Goal: Information Seeking & Learning: Find specific page/section

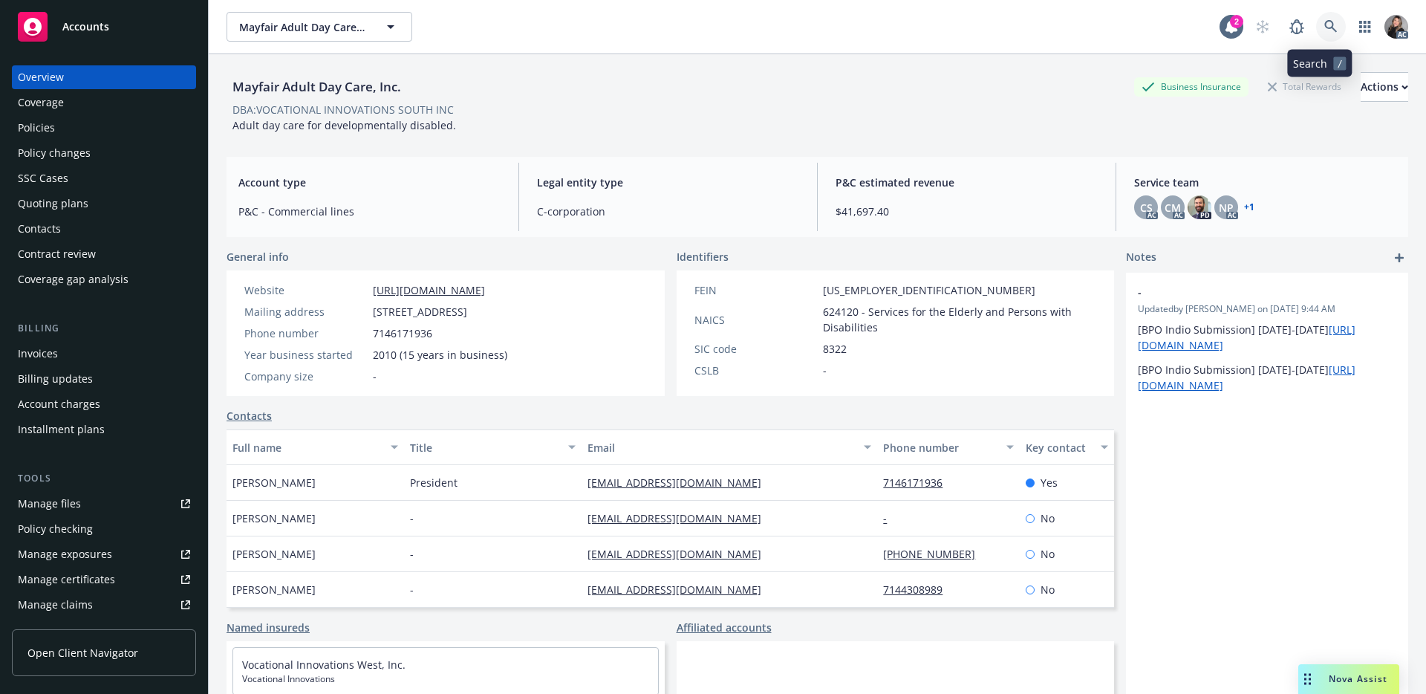
click at [1327, 25] on link at bounding box center [1331, 27] width 30 height 30
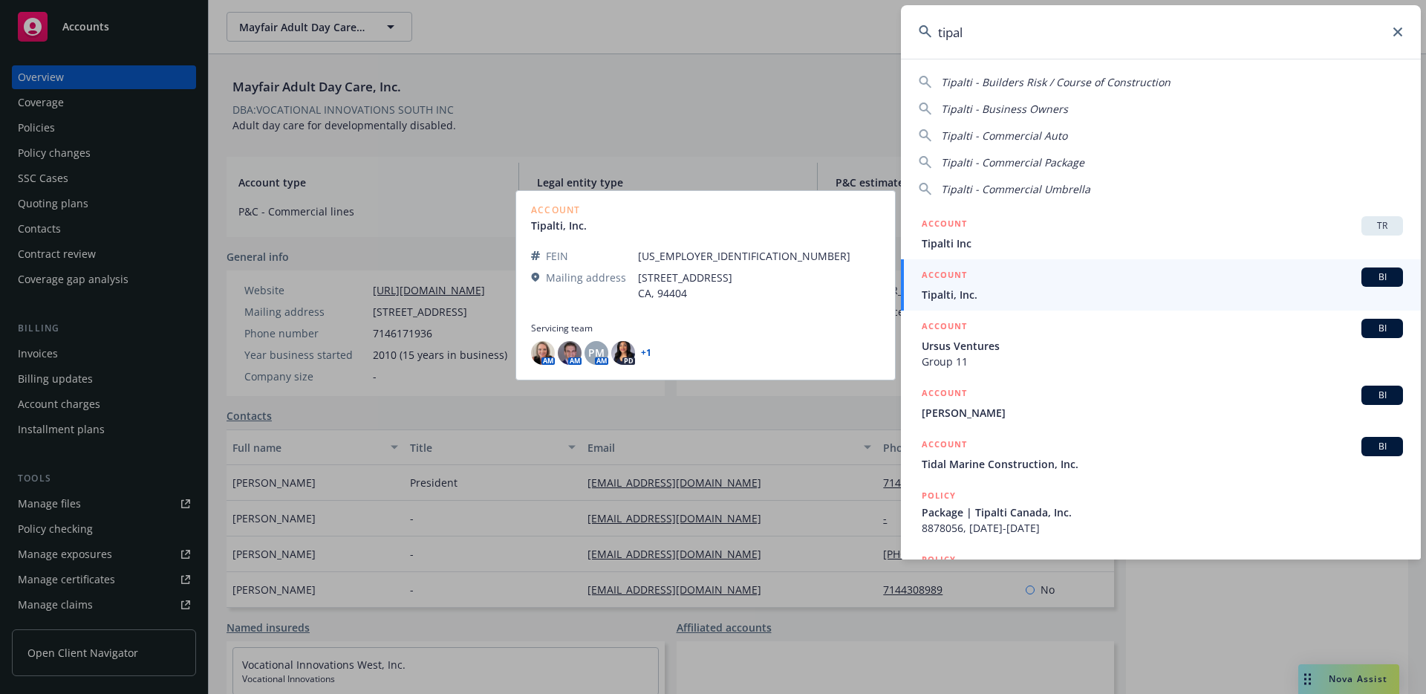
type input "tipal"
click at [994, 297] on span "Tipalti, Inc." at bounding box center [1162, 295] width 481 height 16
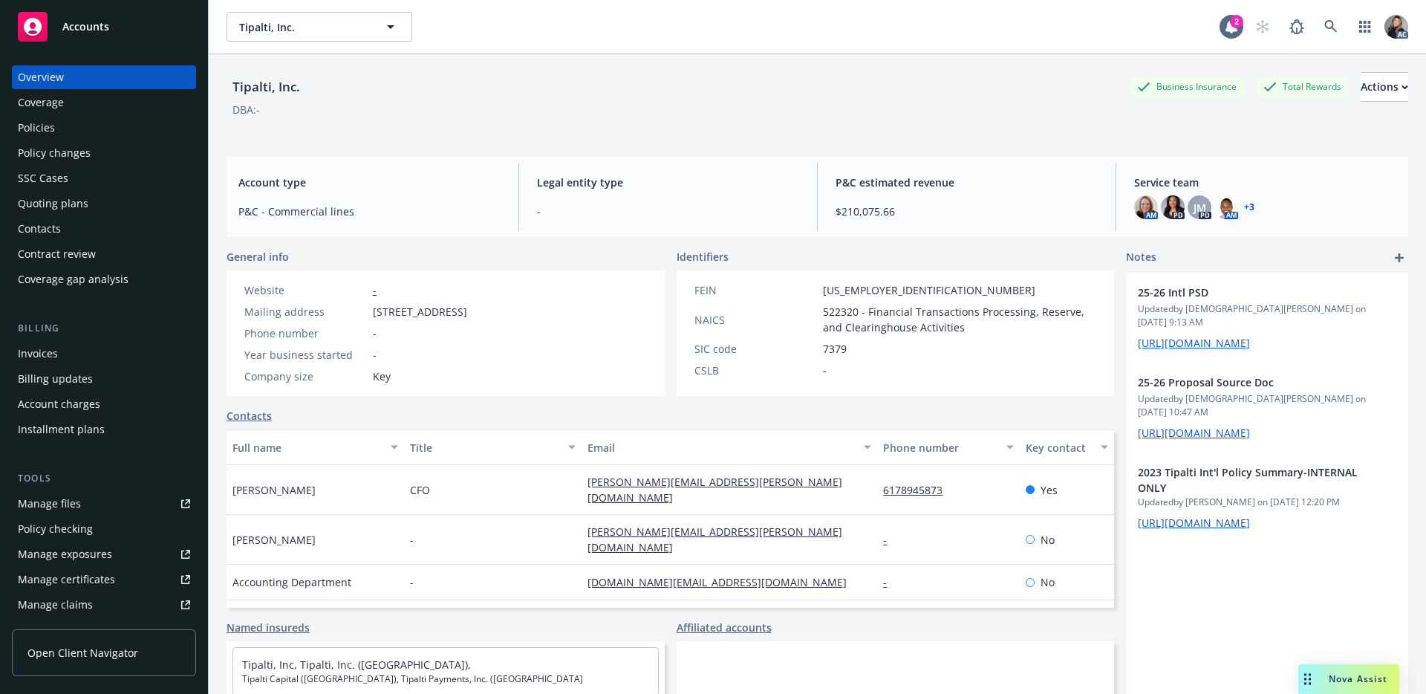
click at [962, 232] on div "Account type P&C - Commercial lines Legal entity type - P&C estimated revenue $…" at bounding box center [816, 197] width 1181 height 80
click at [979, 221] on div "P&C estimated revenue $210,075.66" at bounding box center [966, 197] width 286 height 68
click at [766, 114] on div "DBA: -" at bounding box center [816, 110] width 1181 height 16
click at [42, 130] on div "Policies" at bounding box center [36, 128] width 37 height 24
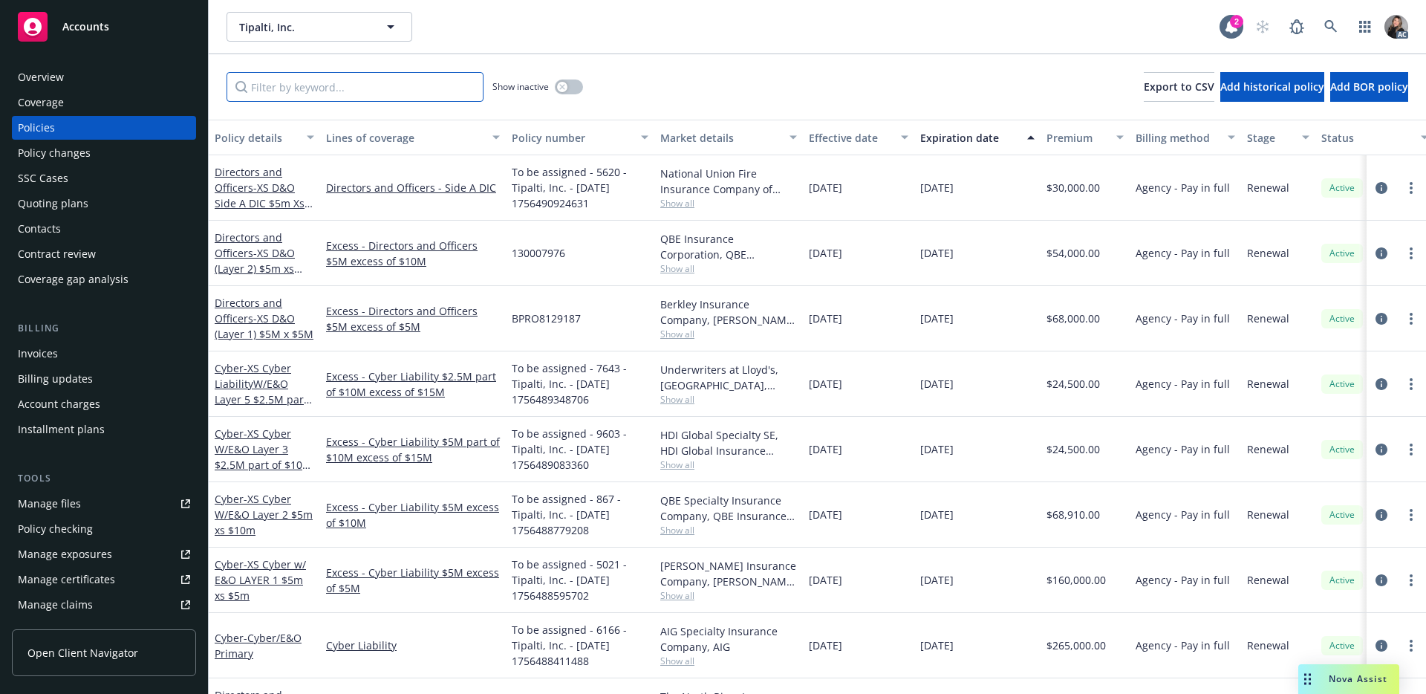
click at [419, 93] on input "Filter by keyword..." at bounding box center [354, 87] width 257 height 30
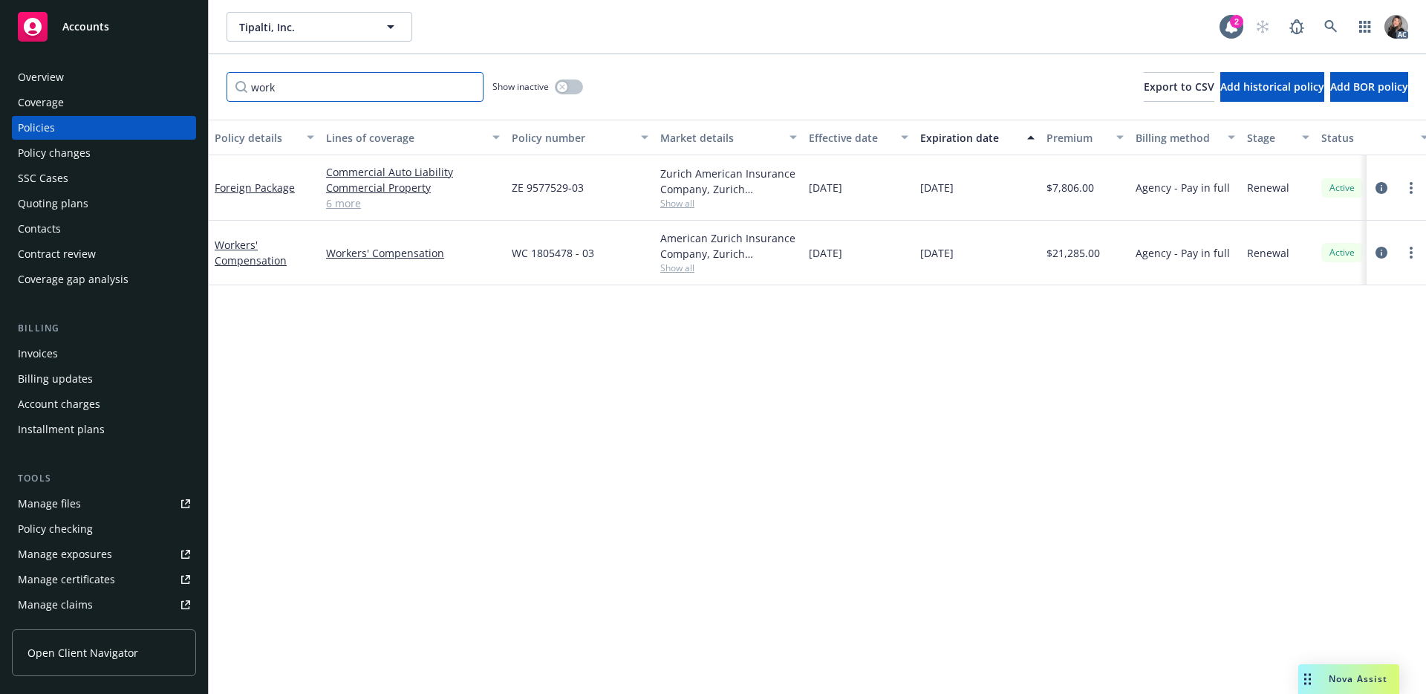
type input "work"
click at [819, 89] on div "work Show inactive Export to CSV Add historical policy Add BOR policy" at bounding box center [817, 86] width 1217 height 65
click at [737, 90] on div "work Show inactive Export to CSV Add historical policy Add BOR policy" at bounding box center [817, 86] width 1217 height 65
click at [1377, 252] on icon "circleInformation" at bounding box center [1381, 253] width 12 height 12
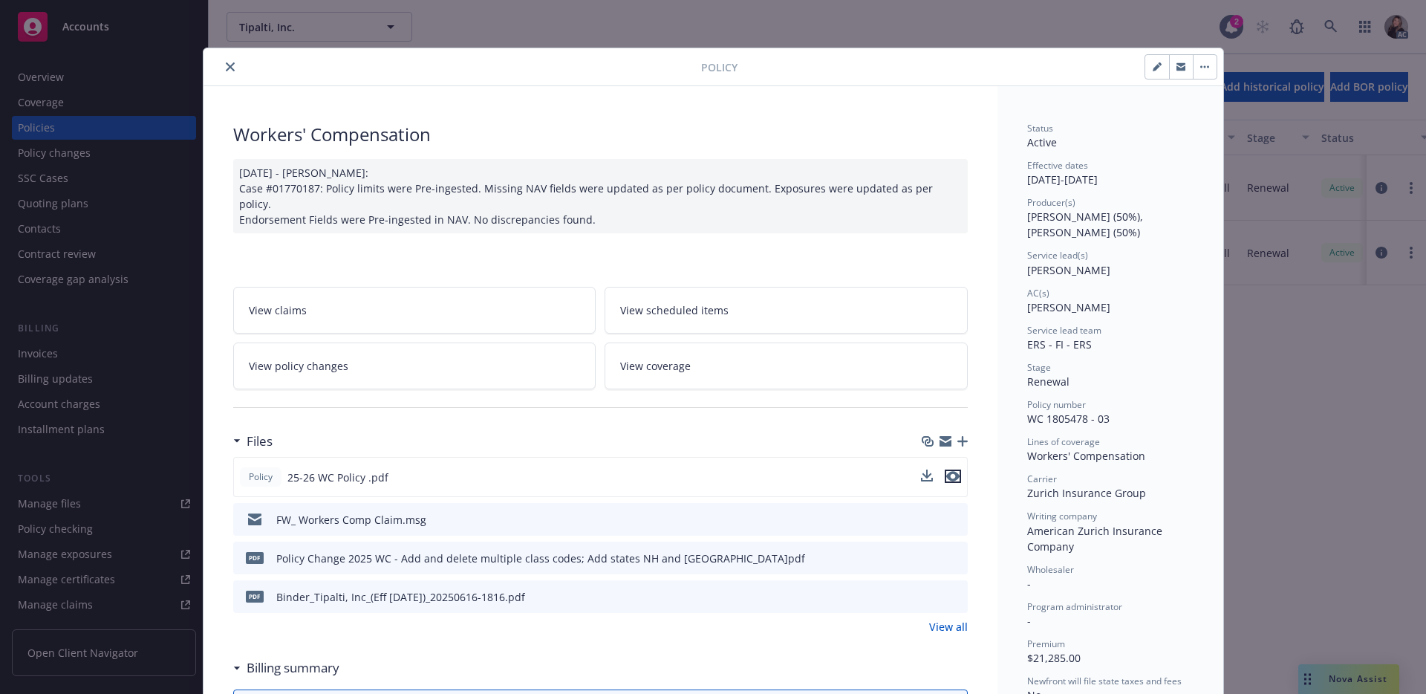
click at [946, 471] on icon "preview file" at bounding box center [952, 476] width 13 height 10
